Goal: Navigation & Orientation: Find specific page/section

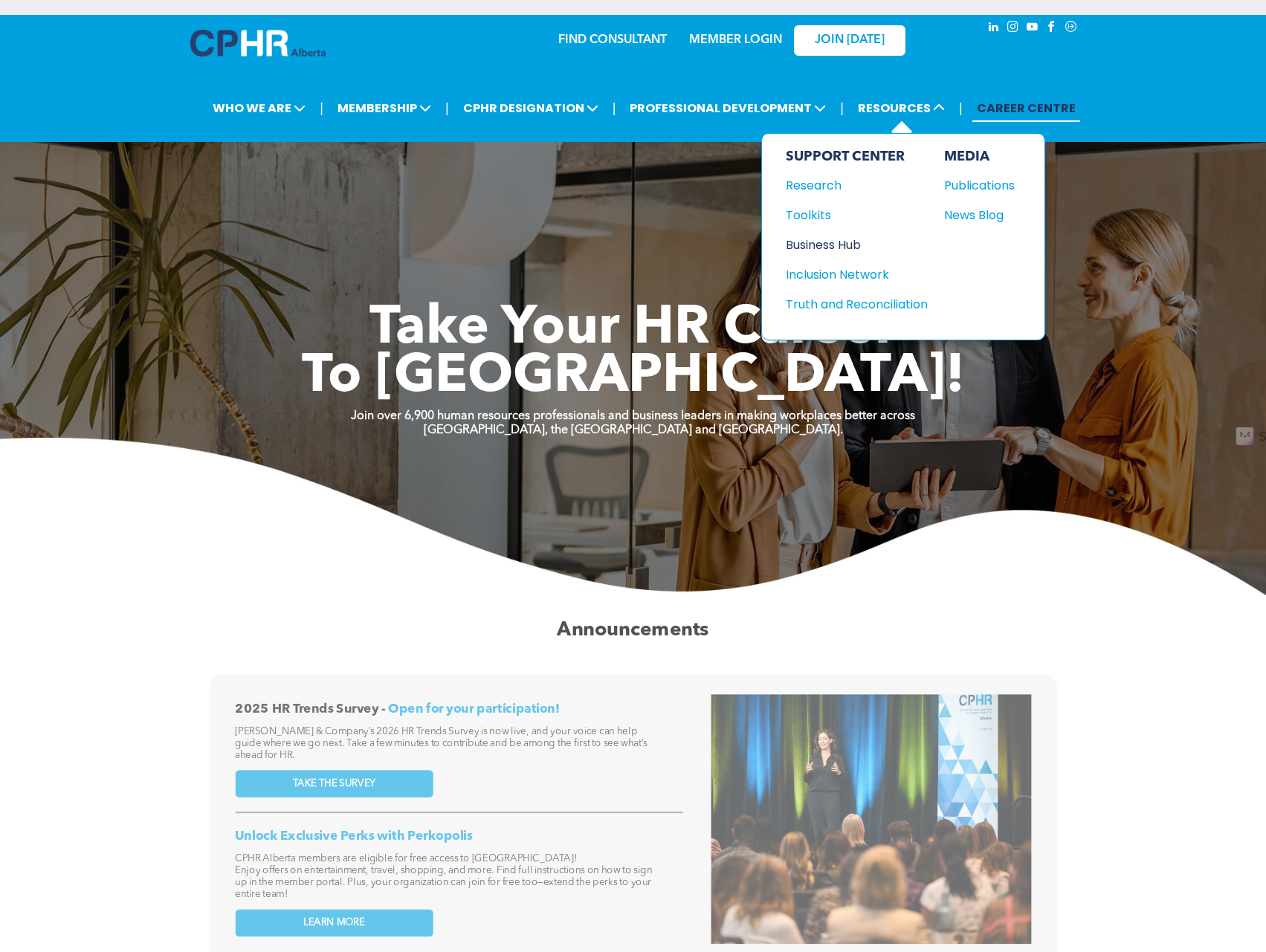
click at [817, 241] on div "Business Hub" at bounding box center [849, 245] width 128 height 19
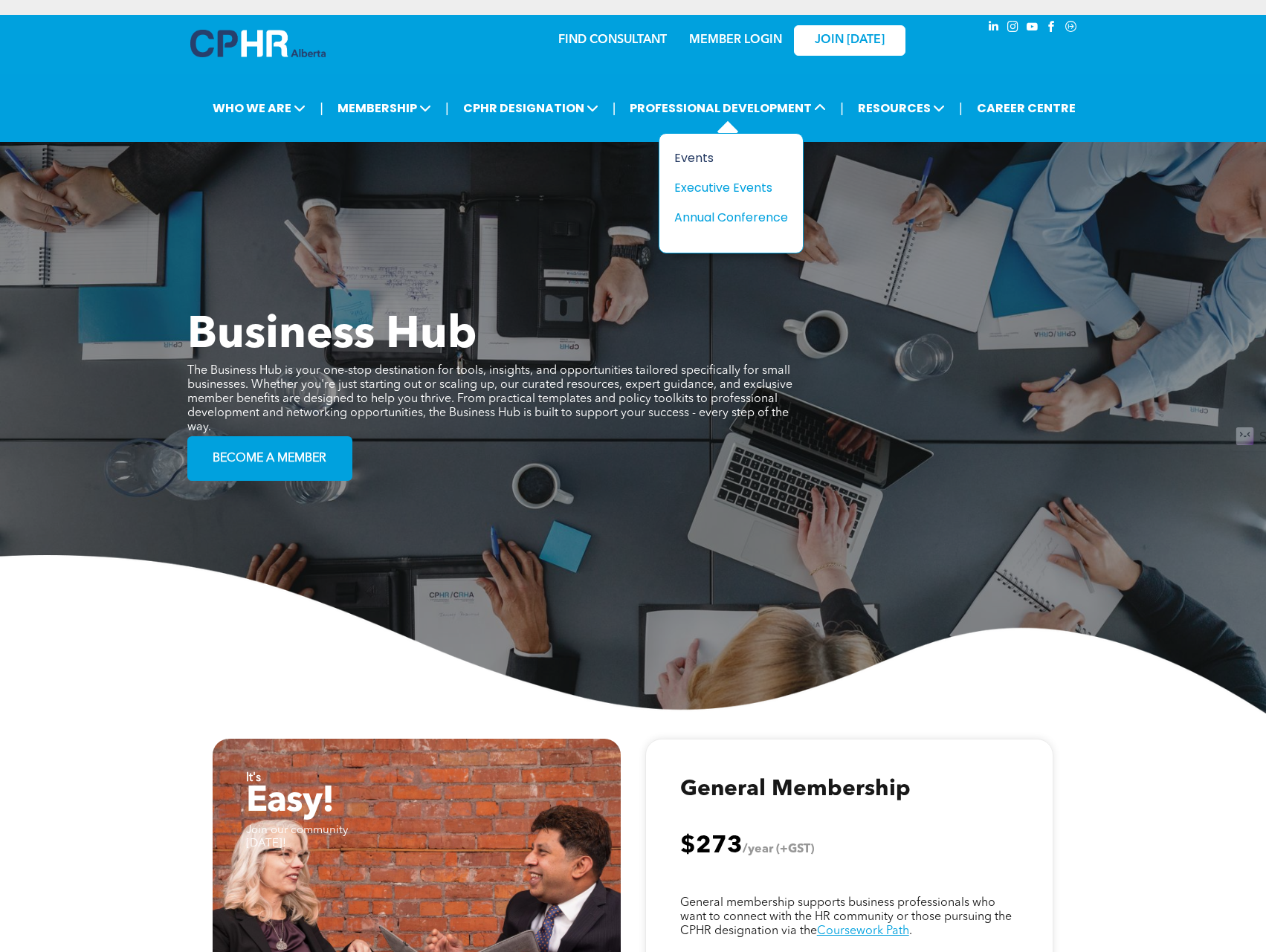
click at [679, 155] on div "Events" at bounding box center [725, 157] width 103 height 19
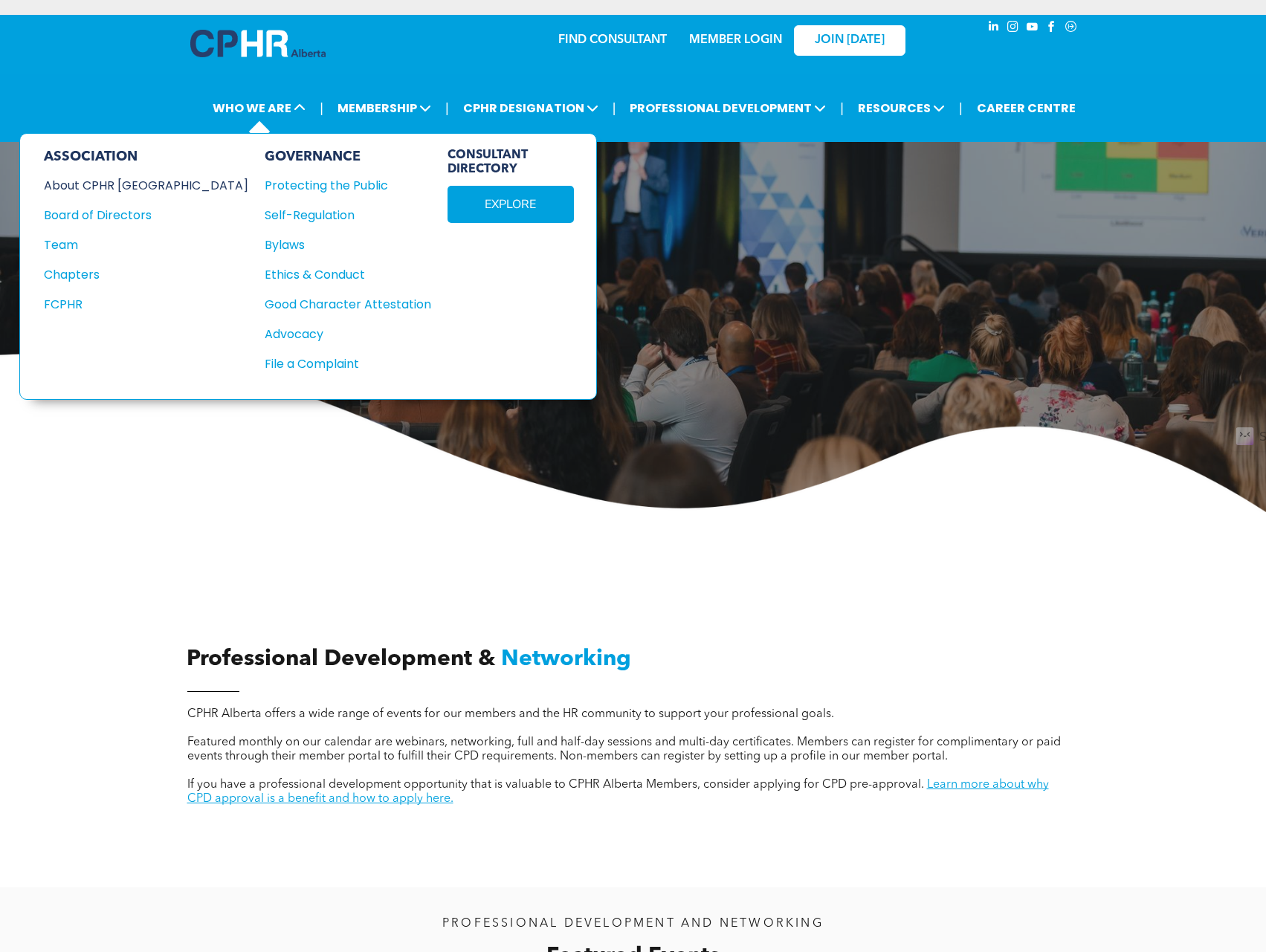
click at [110, 191] on div "About CPHR [GEOGRAPHIC_DATA]" at bounding box center [136, 185] width 184 height 19
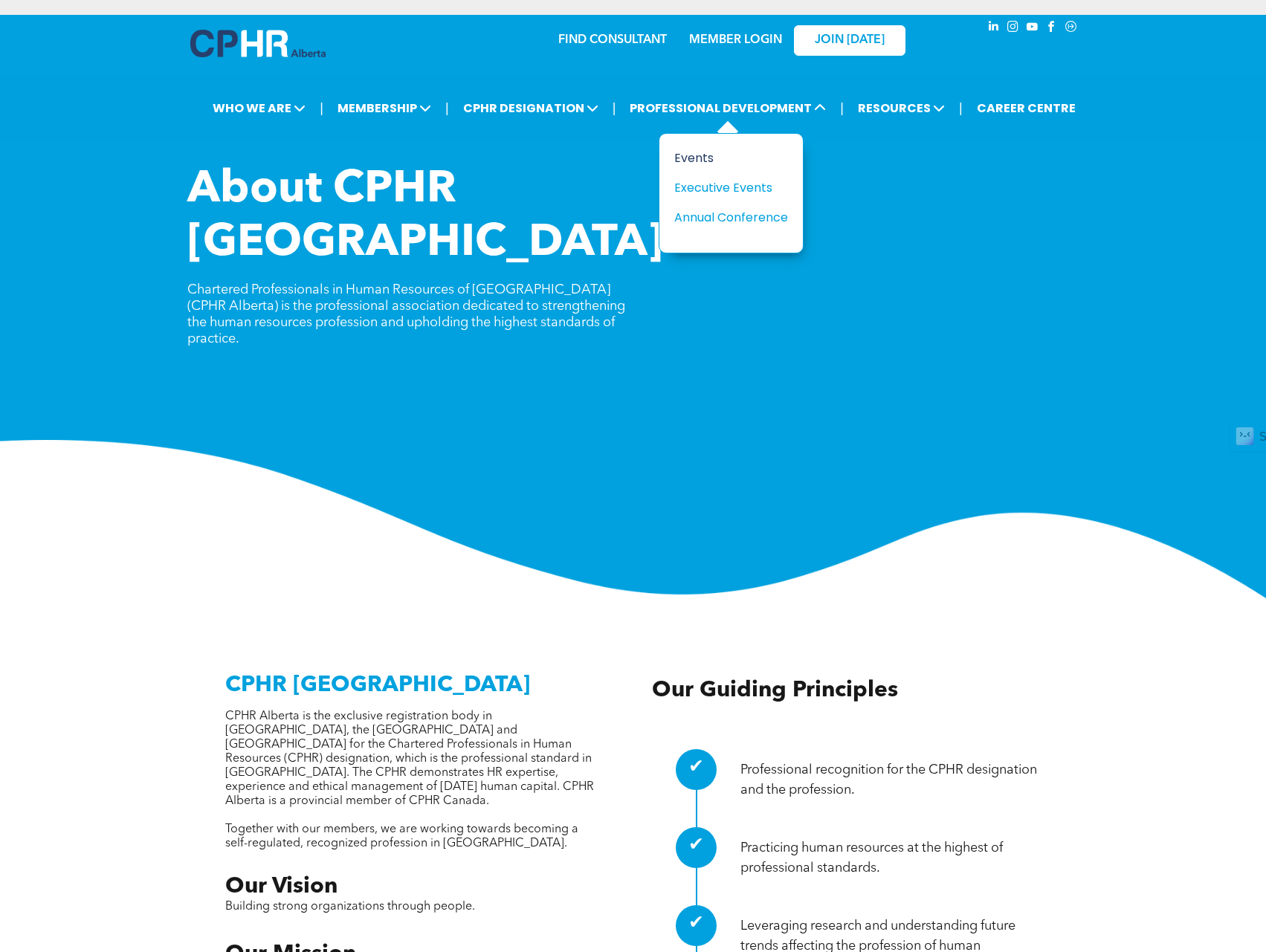
click at [698, 165] on div "Events" at bounding box center [725, 157] width 103 height 19
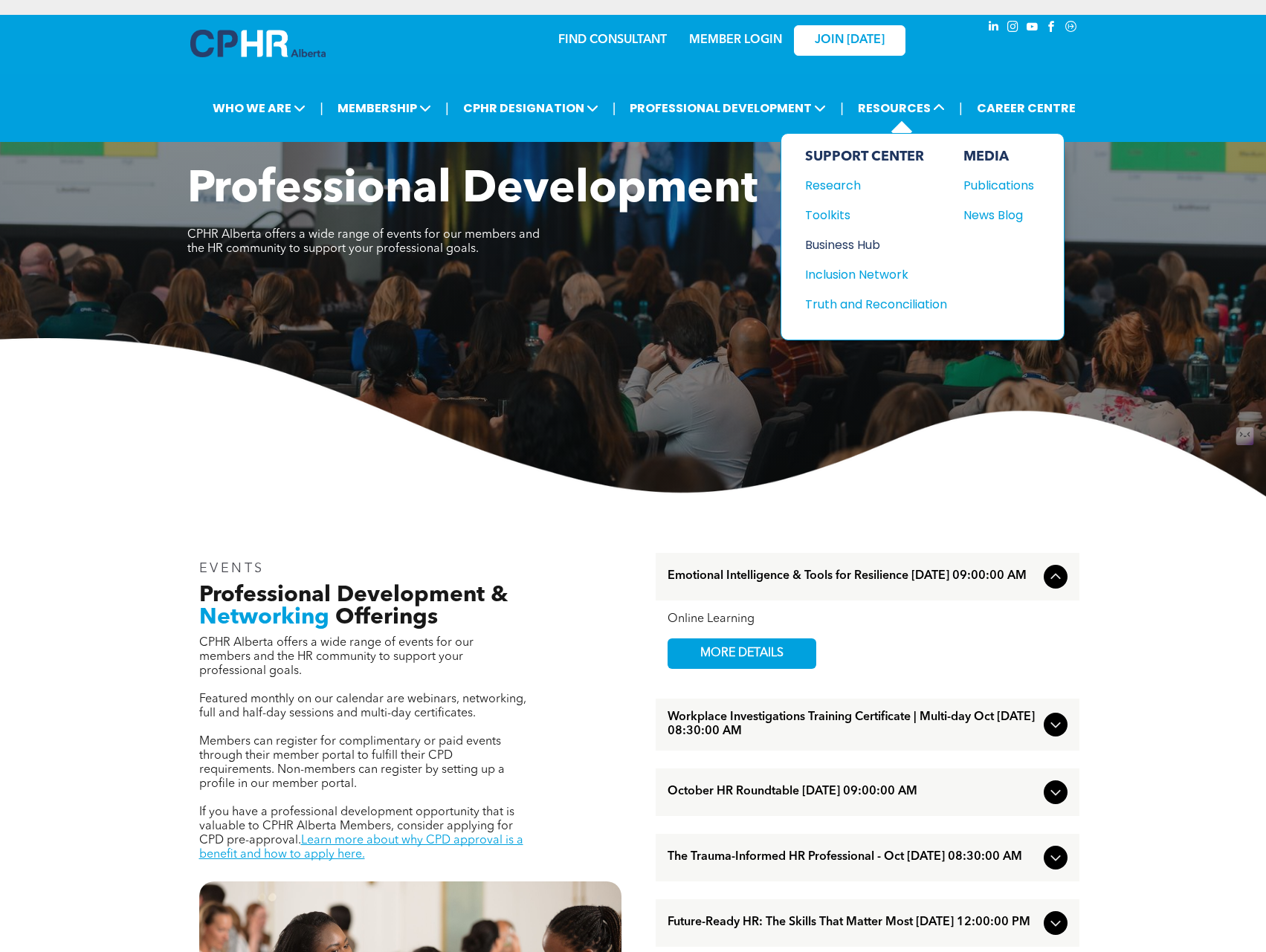
click at [826, 237] on div "Business Hub" at bounding box center [869, 245] width 128 height 19
